Goal: Check status: Check status

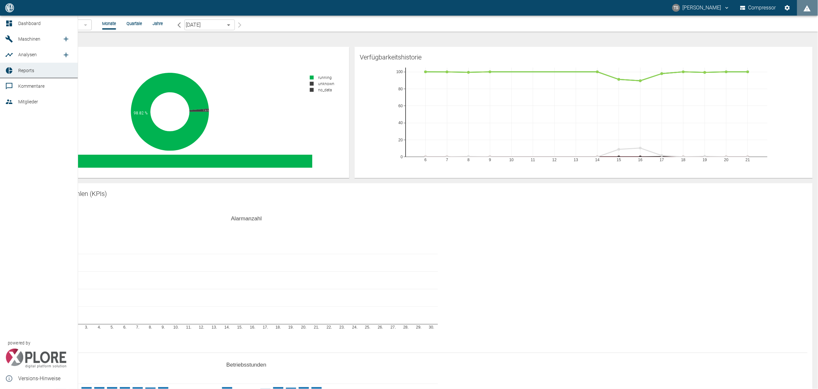
scroll to position [585, 0]
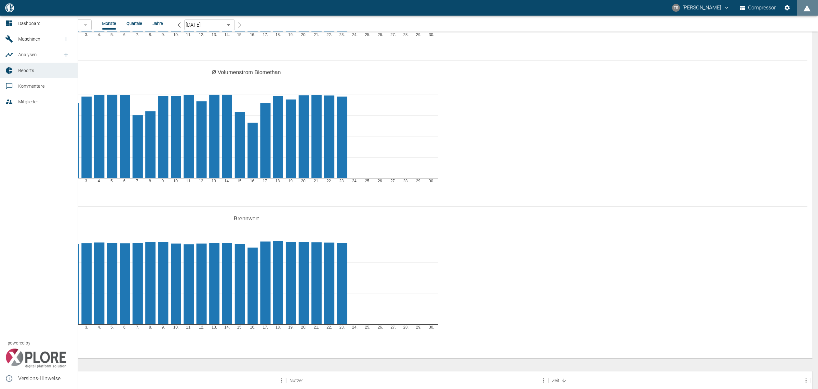
click at [17, 69] on link "Reports" at bounding box center [39, 71] width 78 height 16
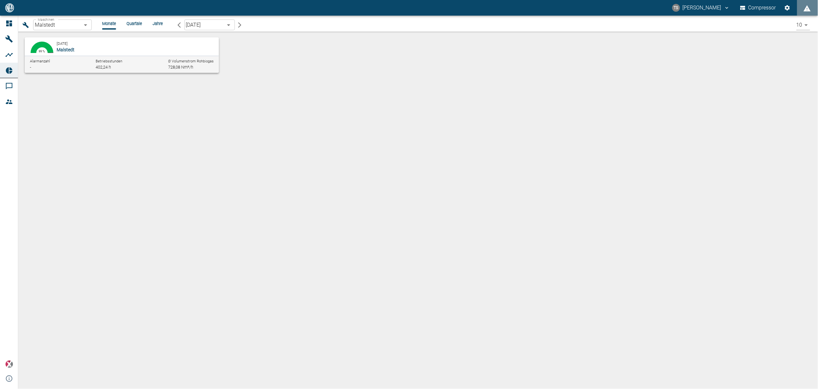
click at [86, 27] on body "TS Timo Streitbürger Compressor Dashboard Maschinen Analysen Reports Kommentare…" at bounding box center [409, 194] width 818 height 389
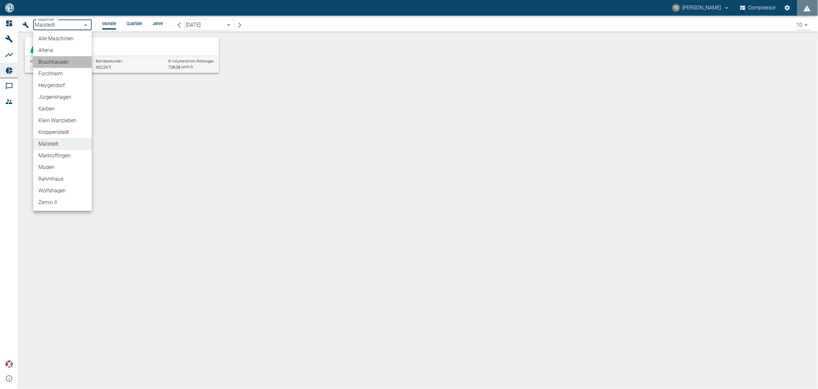
click at [63, 60] on li "Bruchhausen" at bounding box center [62, 62] width 59 height 12
type input "af7d40c2-c812-4a17-a281-d871ce7187b0"
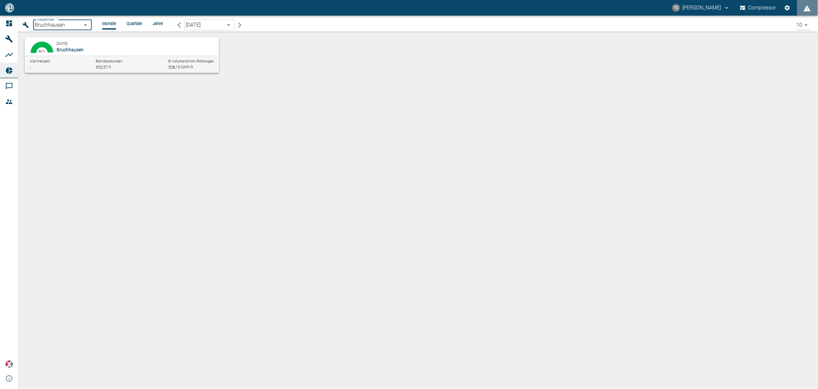
click at [96, 52] on p "Bruchhausen" at bounding box center [134, 49] width 155 height 7
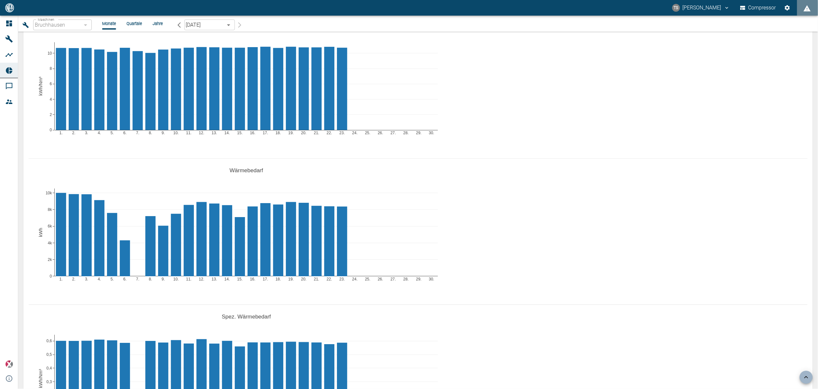
scroll to position [780, 0]
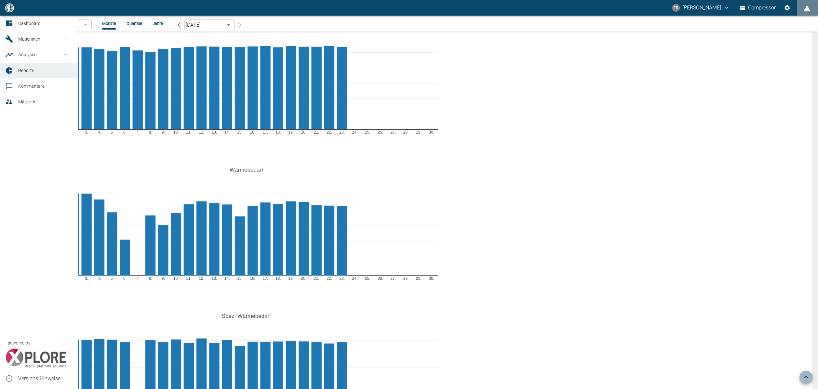
click at [5, 68] on icon at bounding box center [9, 71] width 8 height 8
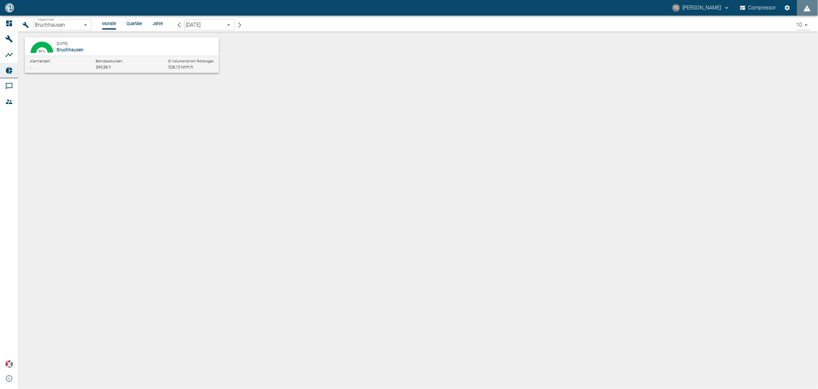
click at [83, 26] on body "TS Timo Streitbürger Compressor Dashboard Maschinen Analysen Reports Kommentare…" at bounding box center [409, 194] width 818 height 389
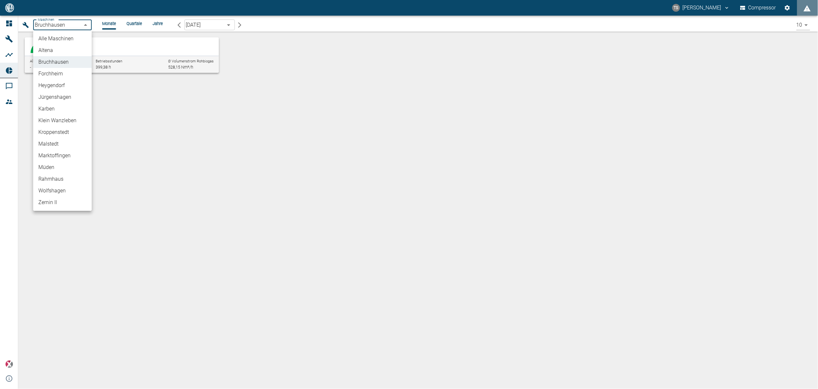
click at [72, 100] on li "Jürgenshagen" at bounding box center [62, 97] width 59 height 12
type input "381d891b-1471-48c8-b76d-f56620aafa3d"
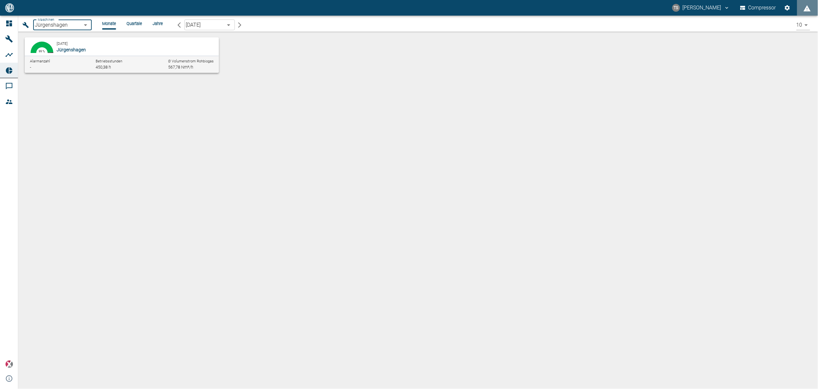
click at [77, 57] on div "Alarmanzahl - Betriebsstunden 450,38 h Ø Volumenstrom Rohbiogas 567,78 Nm³/h" at bounding box center [122, 64] width 194 height 17
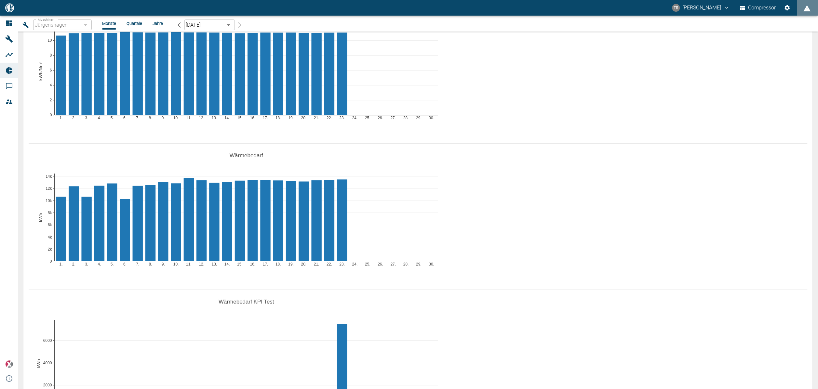
scroll to position [780, 0]
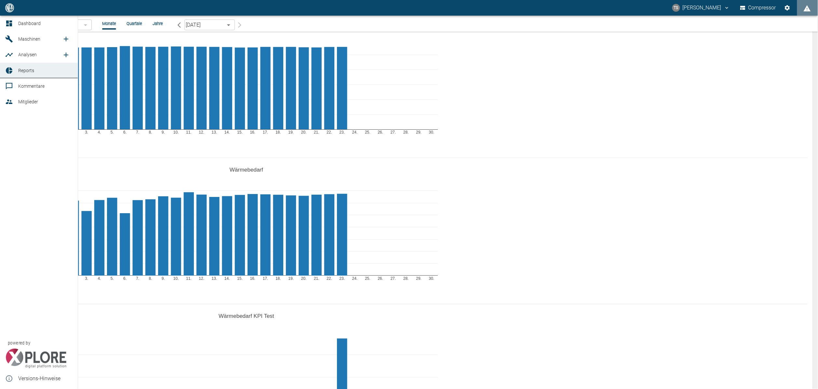
click at [5, 19] on link "Dashboard" at bounding box center [39, 24] width 78 height 16
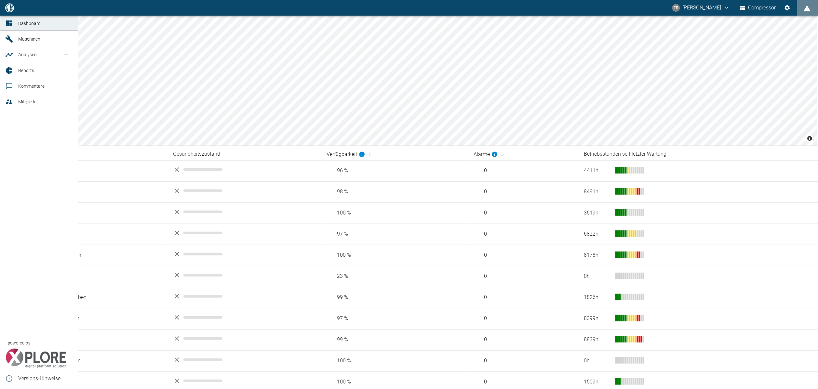
click at [19, 39] on span "Maschinen" at bounding box center [29, 38] width 22 height 5
